Goal: Task Accomplishment & Management: Complete application form

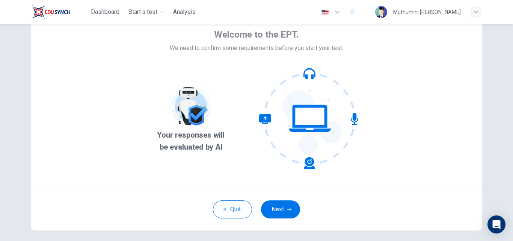
scroll to position [39, 0]
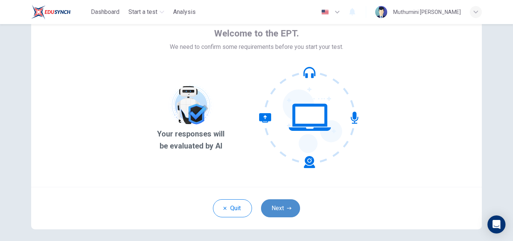
click at [282, 212] on button "Next" at bounding box center [280, 208] width 39 height 18
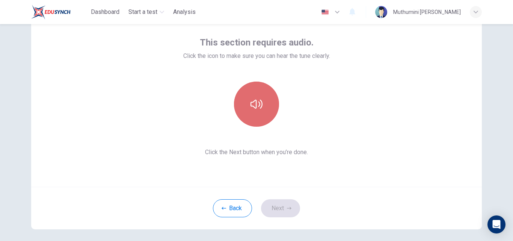
click at [261, 116] on button "button" at bounding box center [256, 104] width 45 height 45
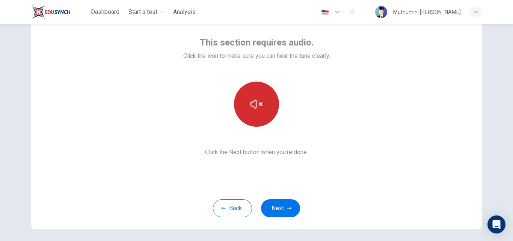
click at [261, 116] on button "button" at bounding box center [256, 104] width 45 height 45
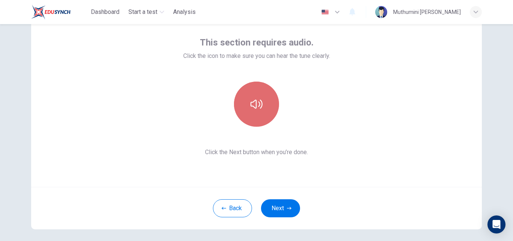
click at [261, 116] on button "button" at bounding box center [256, 104] width 45 height 45
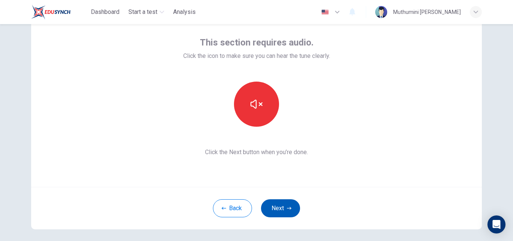
click at [285, 212] on button "Next" at bounding box center [280, 208] width 39 height 18
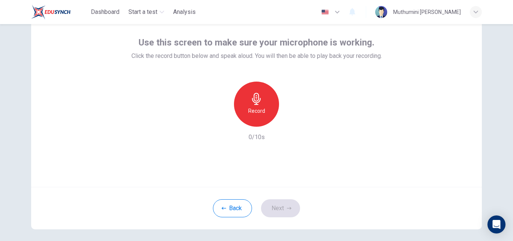
click at [262, 106] on h6 "Record" at bounding box center [256, 110] width 17 height 9
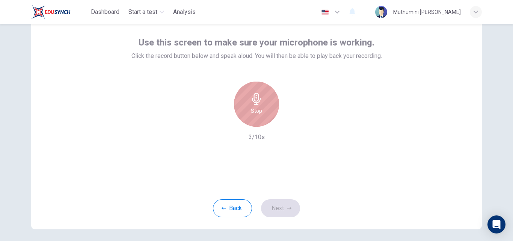
click at [262, 106] on div "Stop" at bounding box center [256, 104] width 45 height 45
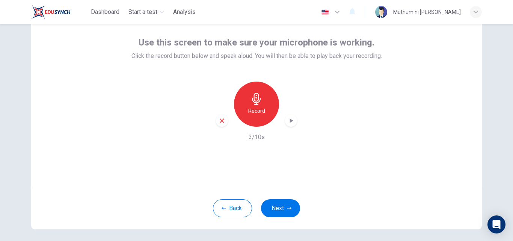
click at [289, 123] on icon "button" at bounding box center [291, 121] width 8 height 8
click at [251, 105] on div "Record" at bounding box center [256, 104] width 45 height 45
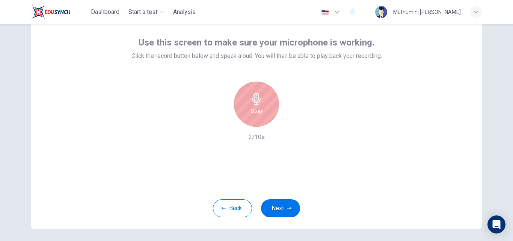
click at [251, 105] on div "Stop" at bounding box center [256, 104] width 45 height 45
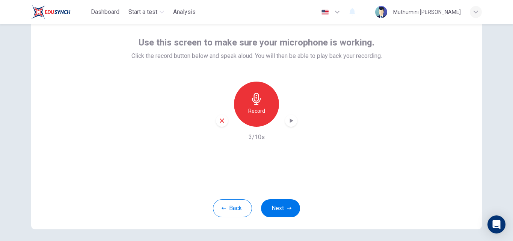
click at [288, 120] on icon "button" at bounding box center [291, 121] width 8 height 8
click at [263, 113] on div "Record" at bounding box center [256, 104] width 45 height 45
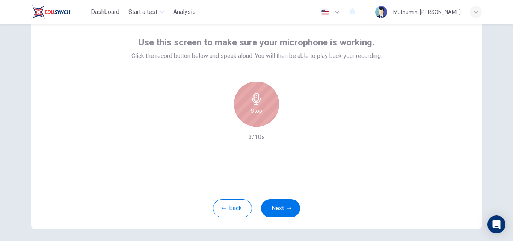
click at [263, 113] on div "Stop" at bounding box center [256, 104] width 45 height 45
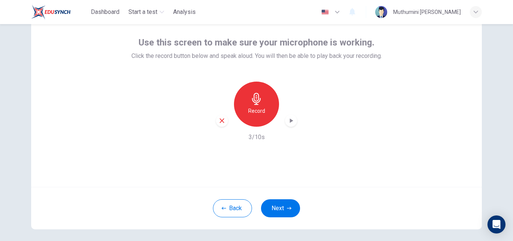
click at [290, 122] on icon "button" at bounding box center [291, 120] width 3 height 5
click at [257, 109] on h6 "Record" at bounding box center [256, 110] width 17 height 9
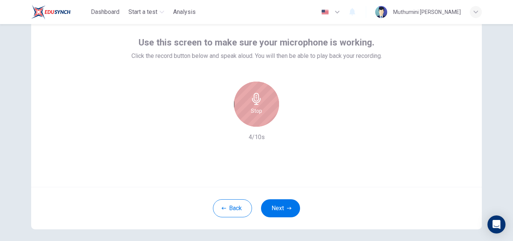
click at [257, 109] on h6 "Stop" at bounding box center [256, 110] width 11 height 9
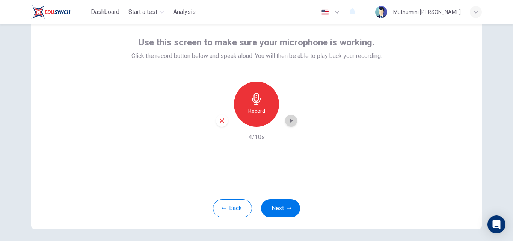
click at [287, 118] on icon "button" at bounding box center [291, 121] width 8 height 8
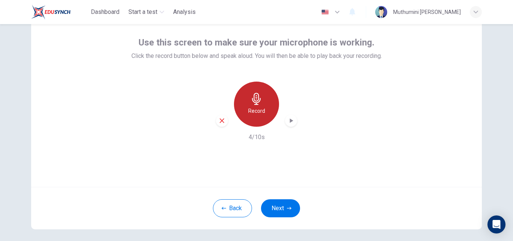
click at [257, 103] on icon "button" at bounding box center [257, 99] width 12 height 12
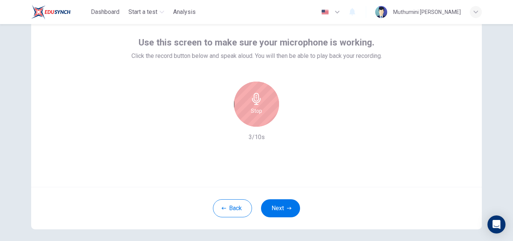
click at [257, 103] on icon "button" at bounding box center [257, 99] width 12 height 12
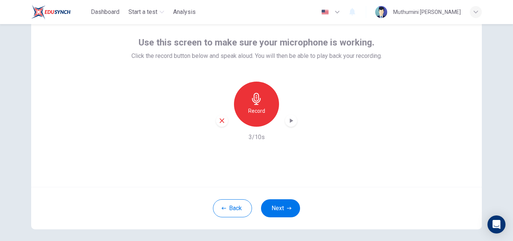
click at [290, 121] on icon "button" at bounding box center [291, 120] width 3 height 5
click at [291, 121] on icon "button" at bounding box center [291, 120] width 3 height 5
